Goal: Find specific page/section: Find specific page/section

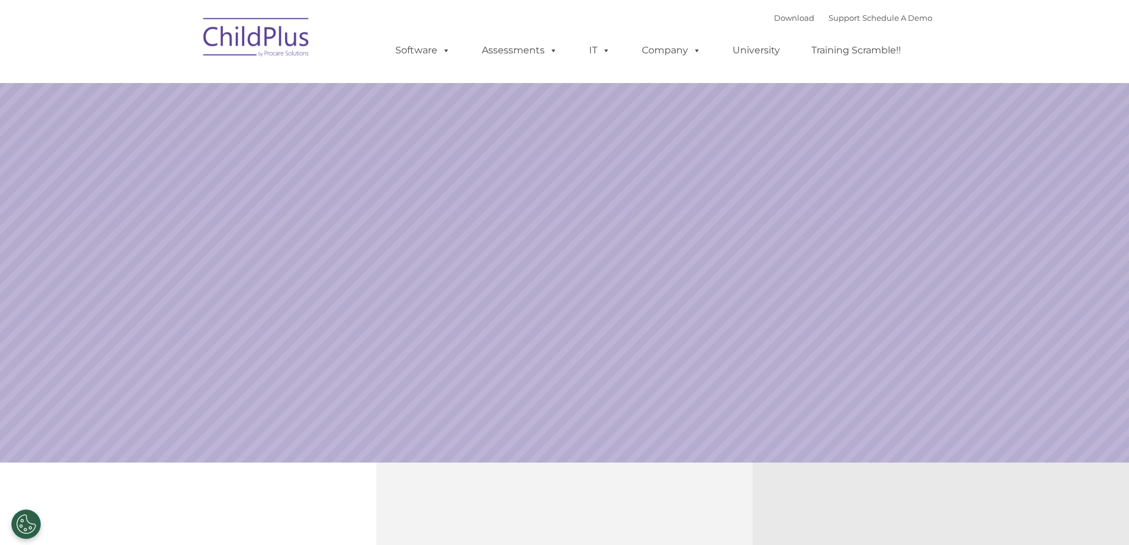
select select "MEDIUM"
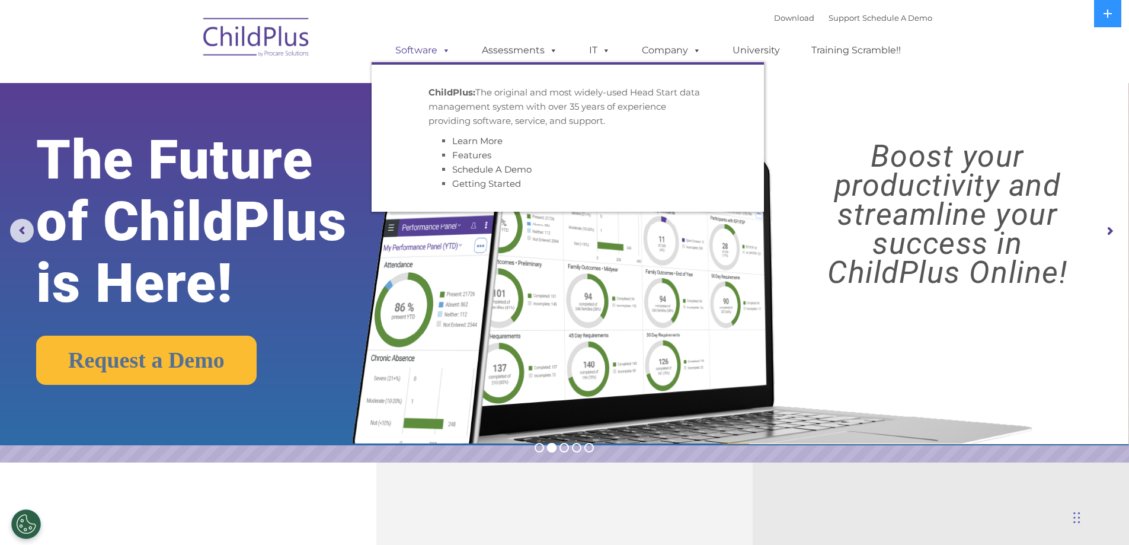
click at [443, 53] on span at bounding box center [443, 49] width 13 height 11
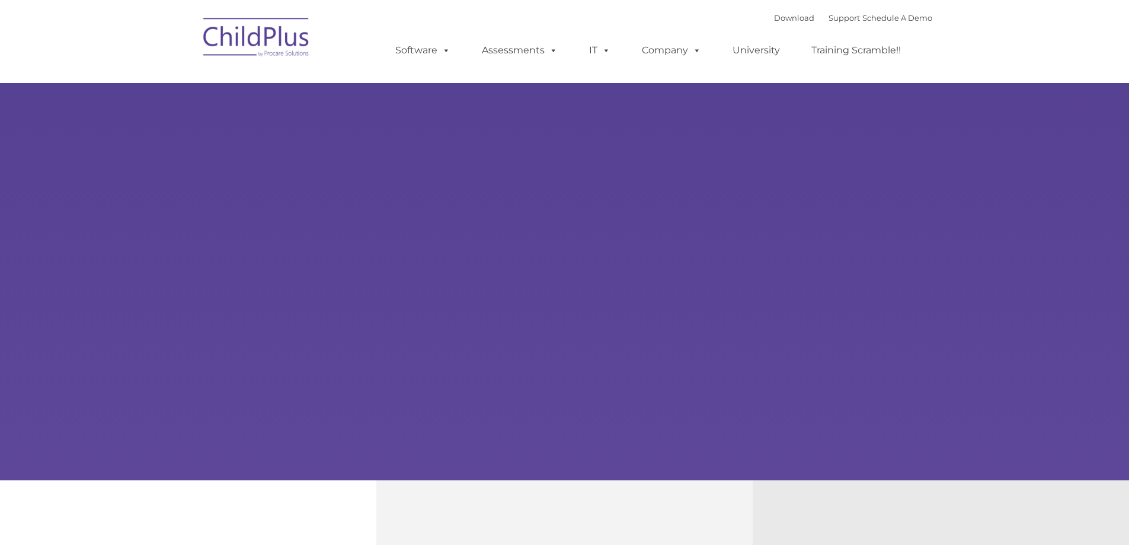
type input ""
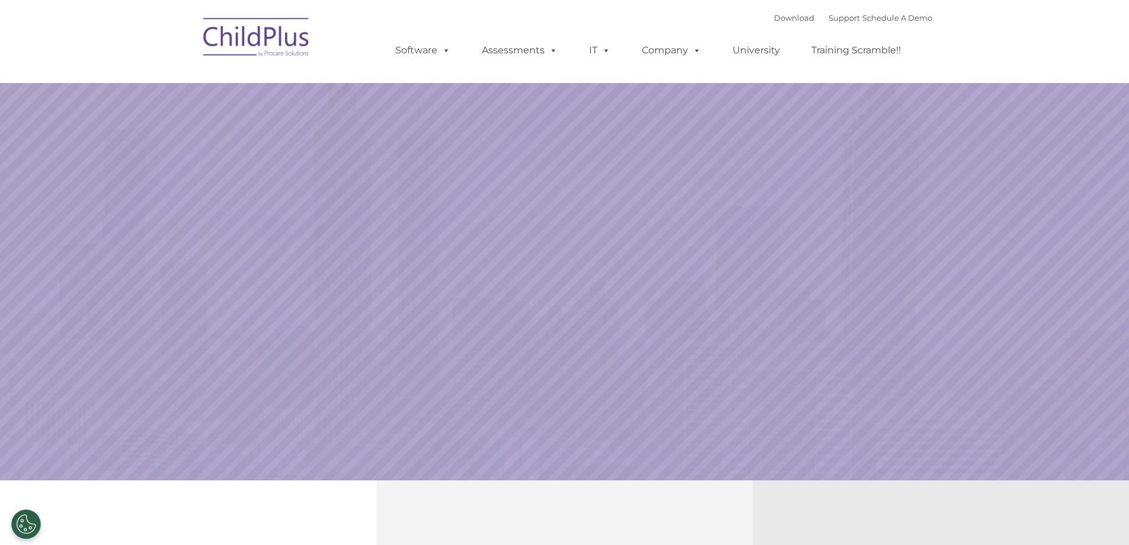
select select "MEDIUM"
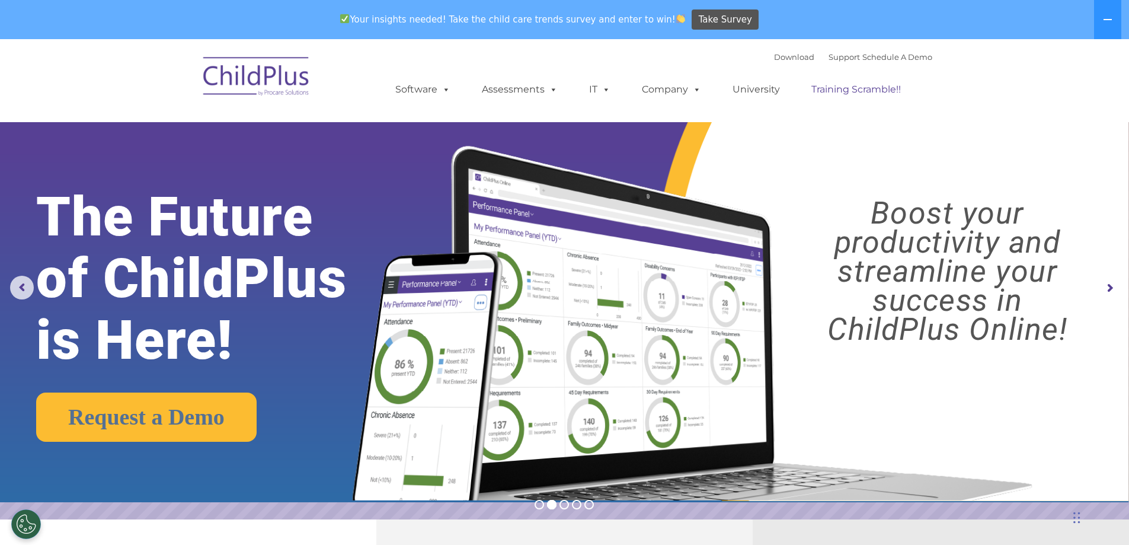
click at [882, 90] on link "Training Scramble!!" at bounding box center [856, 90] width 113 height 24
